Goal: Transaction & Acquisition: Obtain resource

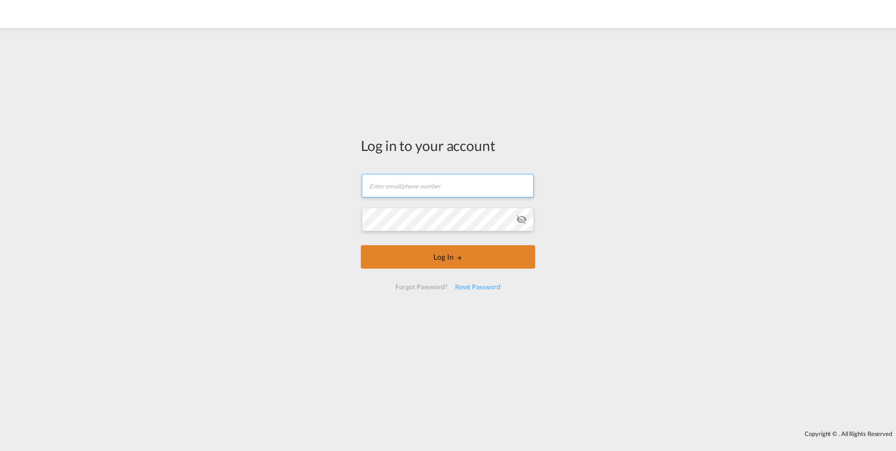
type input "[PERSON_NAME][EMAIL_ADDRESS][DOMAIN_NAME]"
click at [424, 264] on button "Log In" at bounding box center [448, 256] width 174 height 23
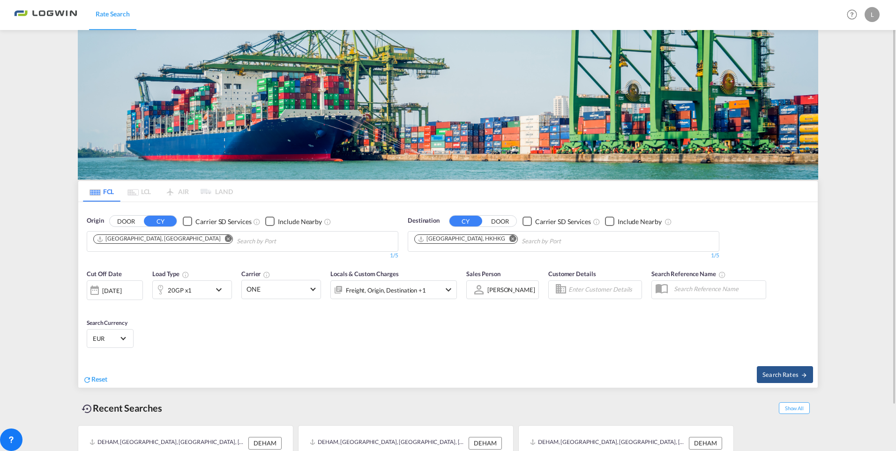
click at [509, 240] on md-icon "Remove" at bounding box center [512, 238] width 7 height 7
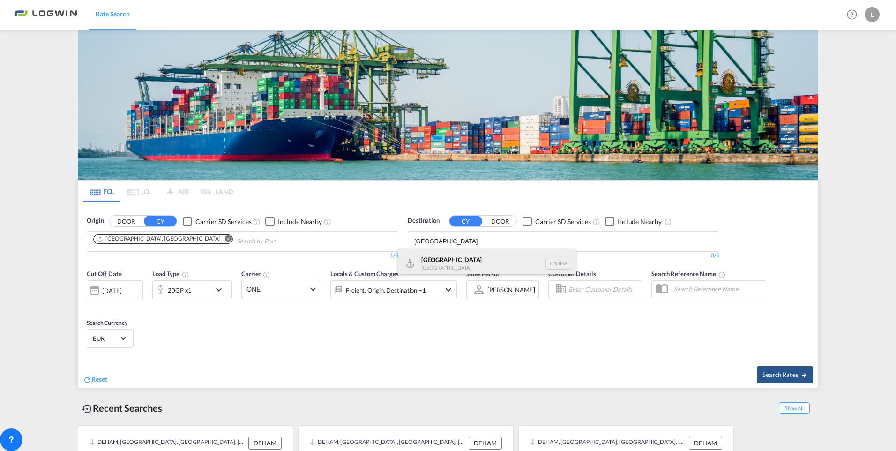
type input "[GEOGRAPHIC_DATA]"
click at [457, 255] on div "Shanghai [GEOGRAPHIC_DATA] [GEOGRAPHIC_DATA]" at bounding box center [487, 263] width 178 height 28
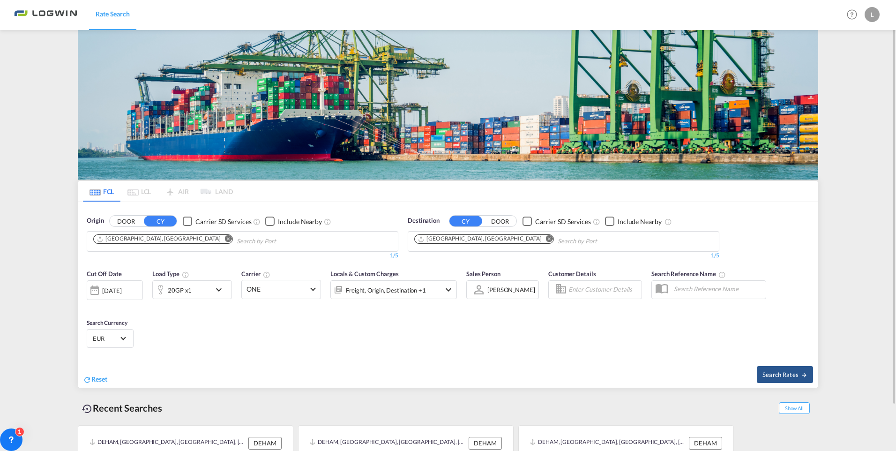
click at [213, 291] on md-icon "icon-chevron-down" at bounding box center [221, 289] width 16 height 11
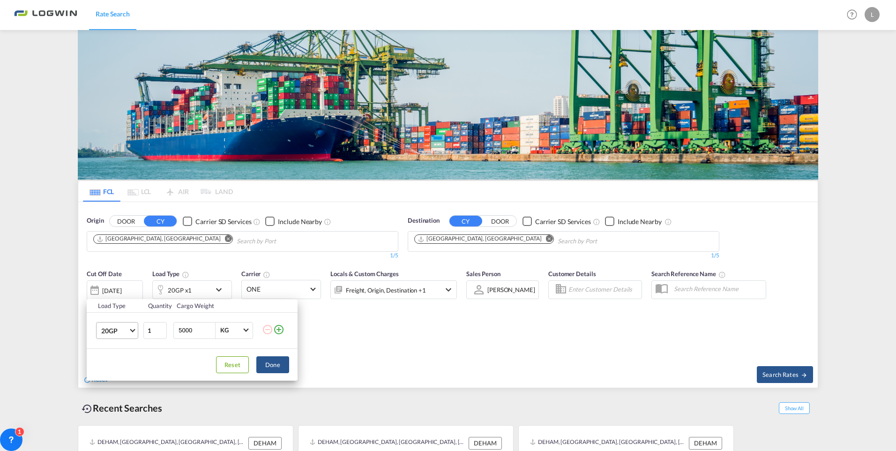
click at [128, 331] on md-select-value "20GP" at bounding box center [118, 330] width 37 height 16
click at [118, 371] on div "40HC" at bounding box center [109, 375] width 17 height 9
click at [307, 288] on div "Load Type Quantity Cargo Weight 40HC 1 5000 KG KG Load type addition is restric…" at bounding box center [448, 225] width 896 height 451
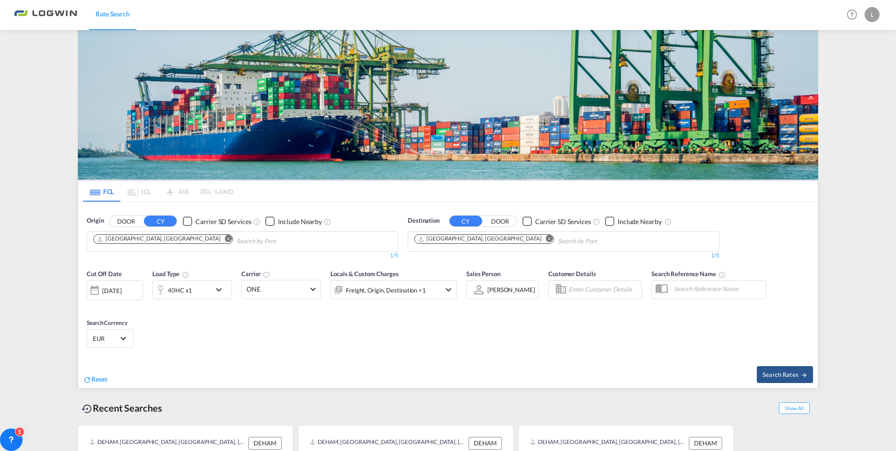
click at [307, 288] on span "ONE" at bounding box center [277, 289] width 61 height 9
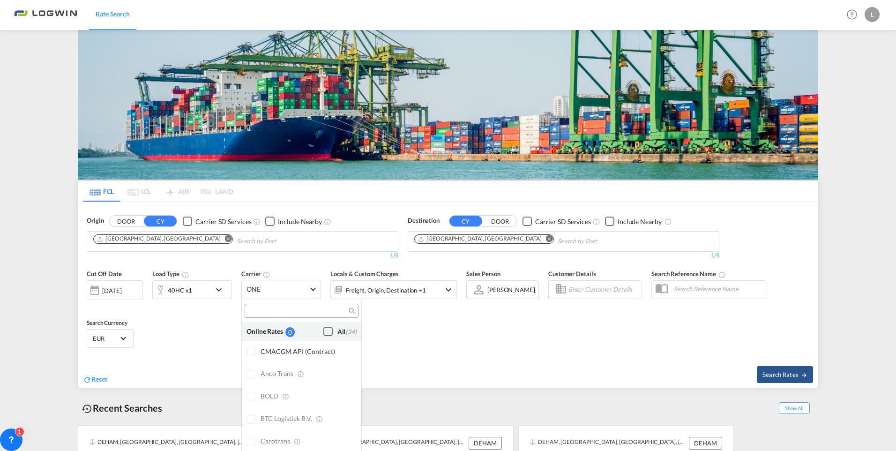
scroll to position [1743, 0]
click at [252, 380] on div at bounding box center [251, 383] width 9 height 9
click at [268, 313] on input "search" at bounding box center [297, 311] width 101 height 8
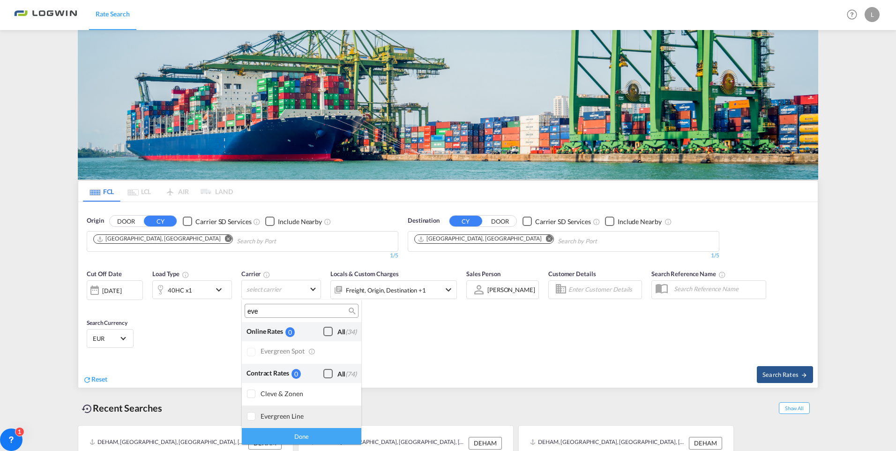
type input "eve"
click at [249, 415] on div at bounding box center [251, 416] width 9 height 9
click at [412, 341] on md-backdrop at bounding box center [448, 225] width 896 height 451
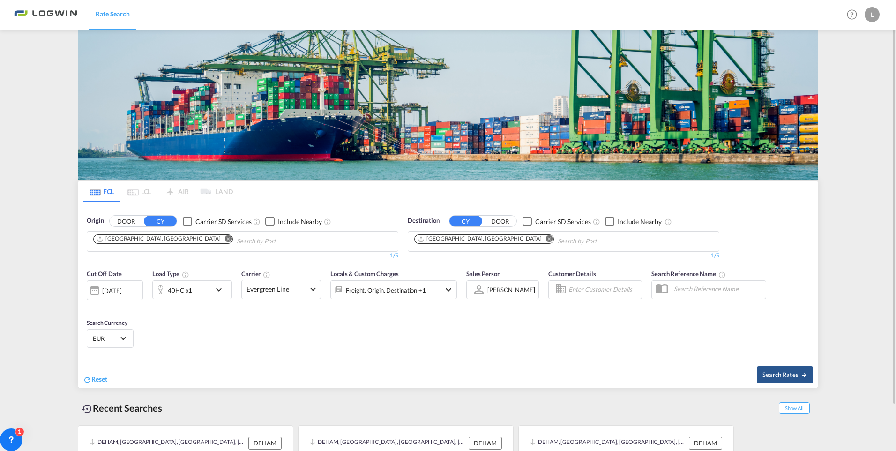
click at [121, 290] on div "[DATE]" at bounding box center [111, 290] width 19 height 8
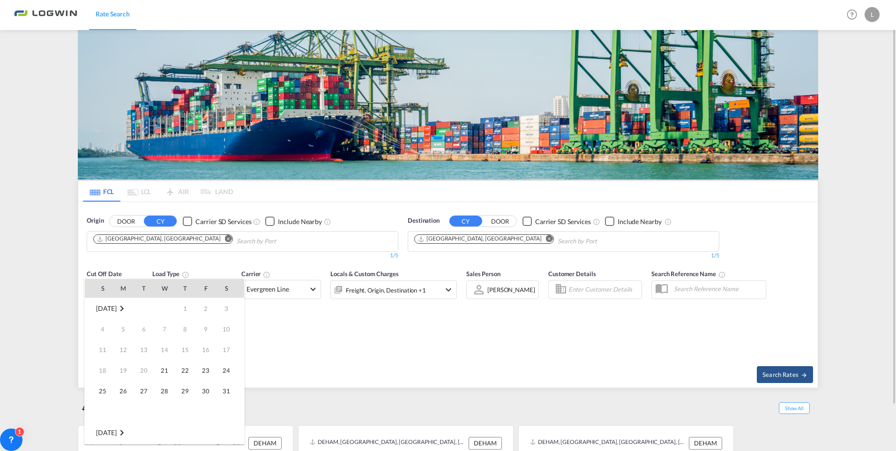
scroll to position [373, 0]
click at [115, 433] on span "[DATE]" at bounding box center [106, 432] width 20 height 8
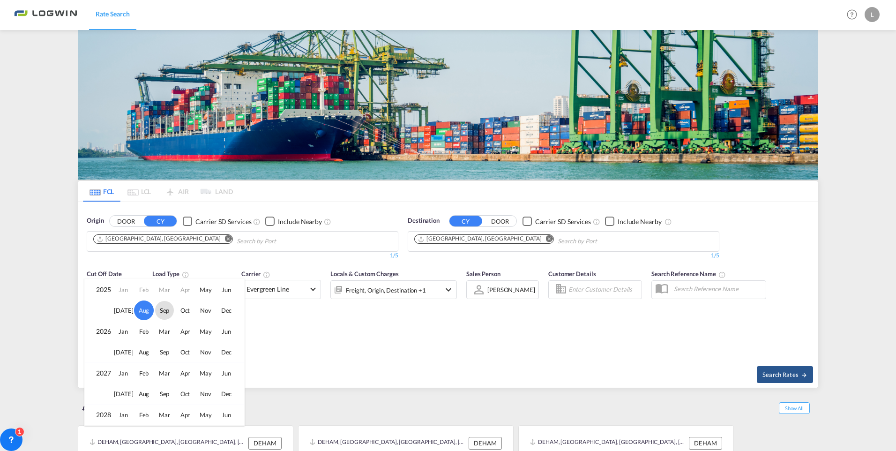
click at [165, 311] on span "Sep" at bounding box center [164, 310] width 19 height 19
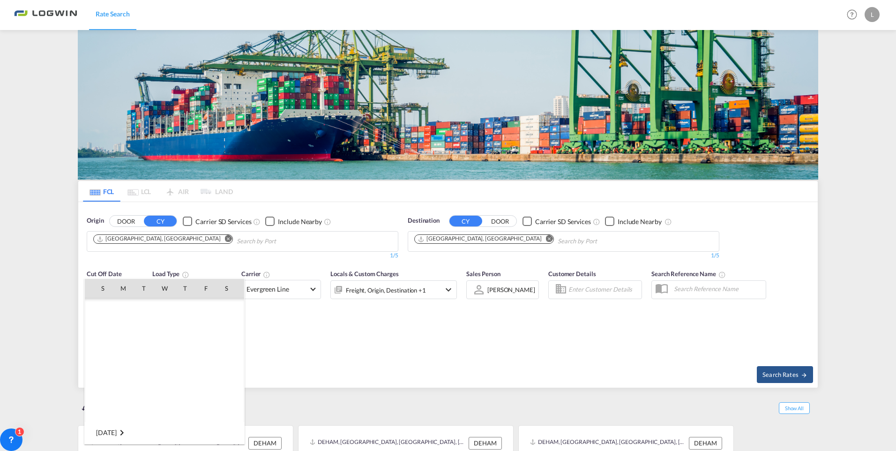
scroll to position [497, 0]
click at [125, 327] on span "1" at bounding box center [123, 329] width 19 height 19
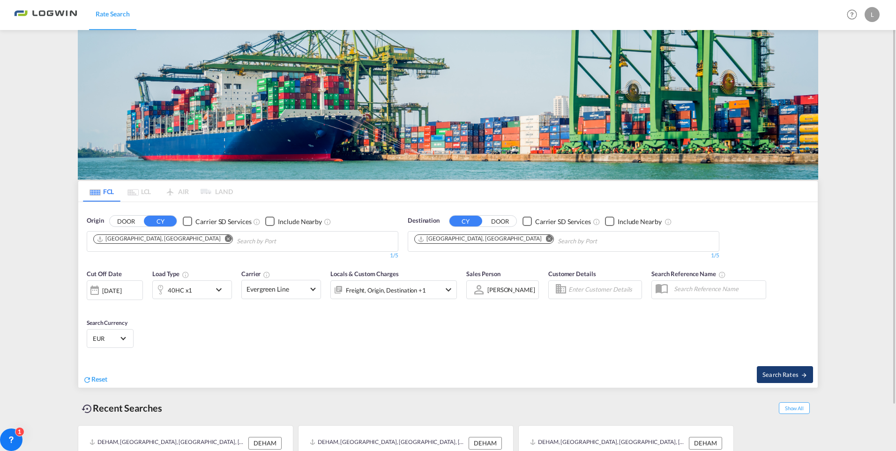
click at [788, 373] on span "Search Rates" at bounding box center [785, 374] width 45 height 7
type input "DEHAM to CNSHA / [DATE]"
